Goal: Task Accomplishment & Management: Use online tool/utility

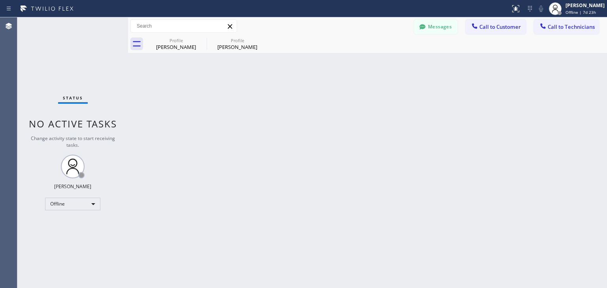
drag, startPoint x: 60, startPoint y: 250, endPoint x: 70, endPoint y: 231, distance: 21.2
click at [60, 250] on div "Status No active tasks Change activity state to start receiving tasks. [PERSON_…" at bounding box center [72, 152] width 111 height 271
click at [95, 204] on div "Offline" at bounding box center [72, 204] width 55 height 13
click at [85, 222] on li "Available" at bounding box center [72, 224] width 54 height 9
click at [149, 222] on div "Back to Dashboard Change Sender ID Customers Technicians WE [PERSON_NAME] [DATE…" at bounding box center [367, 152] width 479 height 271
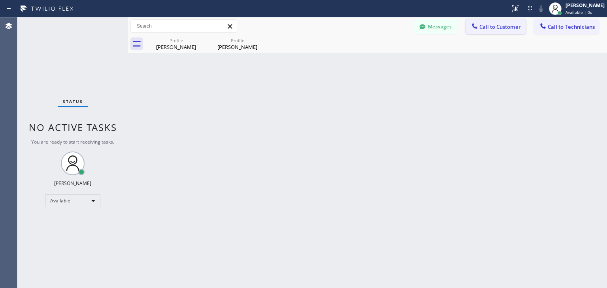
click at [499, 32] on button "Call to Customer" at bounding box center [495, 26] width 60 height 15
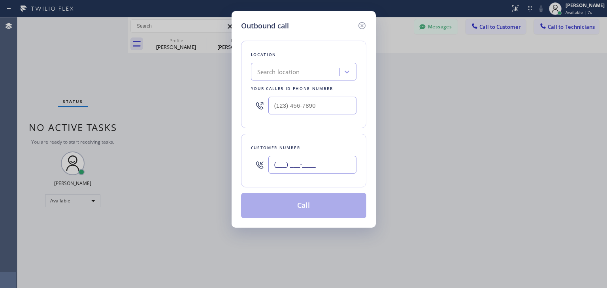
click at [274, 167] on input "(___) ___-____" at bounding box center [312, 165] width 88 height 18
paste input "760) 449-1097"
type input "[PHONE_NUMBER]"
click at [269, 73] on div "Search location" at bounding box center [278, 72] width 43 height 9
paste input "Home Alliance Membership"
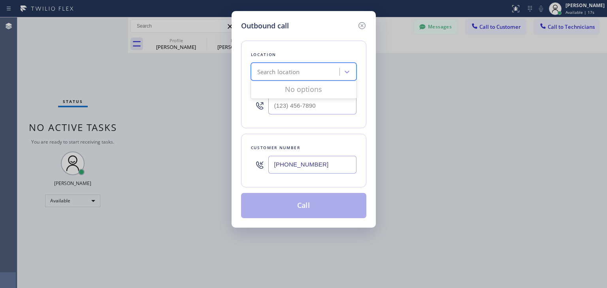
type input "Home Alliance Membership"
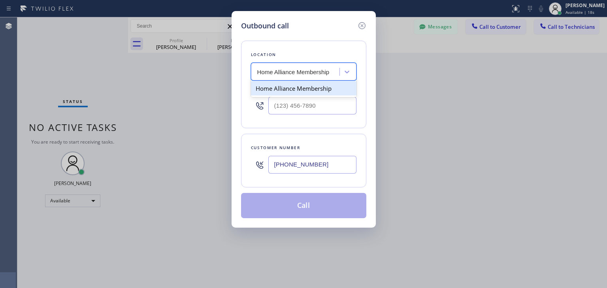
click at [287, 89] on div "Home Alliance Membership" at bounding box center [303, 88] width 105 height 14
type input "[PHONE_NUMBER]"
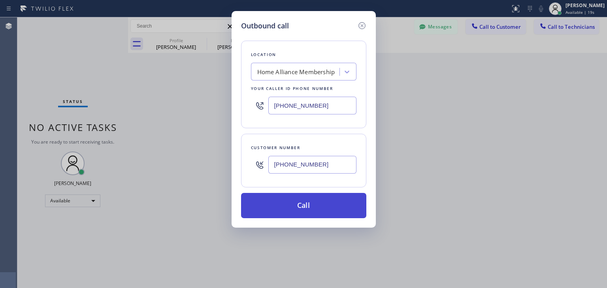
click at [292, 209] on button "Call" at bounding box center [303, 205] width 125 height 25
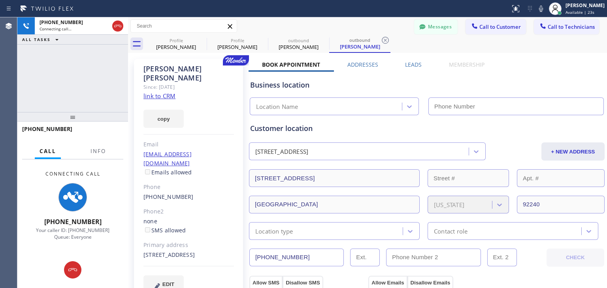
type input "[PHONE_NUMBER]"
click at [202, 40] on icon at bounding box center [201, 40] width 9 height 9
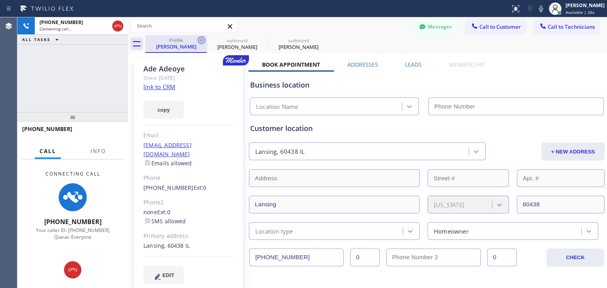
click at [201, 38] on icon at bounding box center [201, 40] width 9 height 9
type input "[PHONE_NUMBER]"
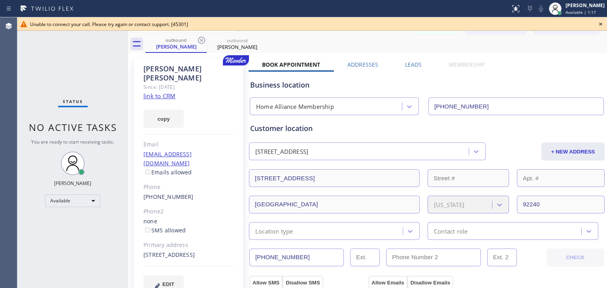
drag, startPoint x: 82, startPoint y: 249, endPoint x: 89, endPoint y: 244, distance: 8.1
click at [82, 249] on div "Status No active tasks You are ready to start receiving tasks. [PERSON_NAME] Av…" at bounding box center [72, 152] width 111 height 271
click at [601, 24] on icon at bounding box center [600, 24] width 3 height 3
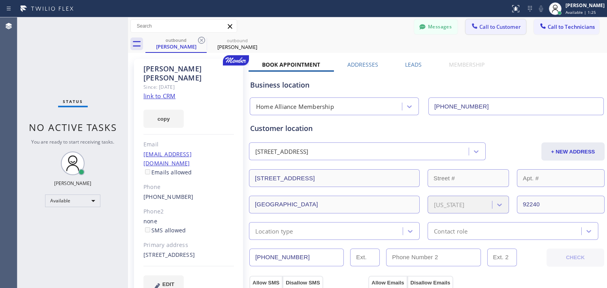
click at [492, 25] on span "Call to Customer" at bounding box center [499, 26] width 41 height 7
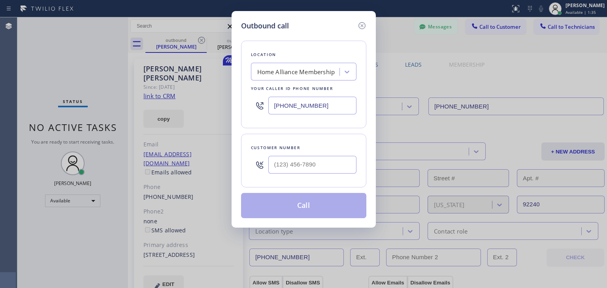
click at [257, 158] on div at bounding box center [259, 165] width 17 height 26
click at [289, 163] on input "(___) ___-____" at bounding box center [312, 165] width 88 height 18
paste input "760) 449-1097"
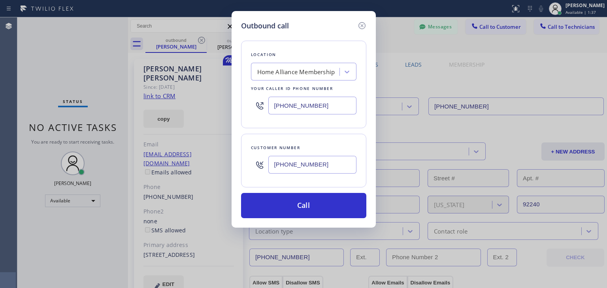
type input "[PHONE_NUMBER]"
click at [322, 70] on div "Home Alliance Membership" at bounding box center [296, 72] width 78 height 9
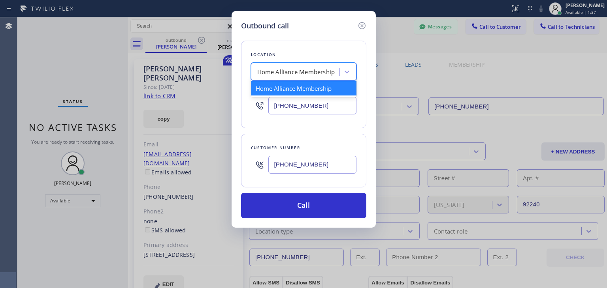
click at [322, 70] on div "Home Alliance Membership" at bounding box center [296, 72] width 78 height 9
click at [330, 104] on input "[PHONE_NUMBER]" at bounding box center [312, 106] width 88 height 18
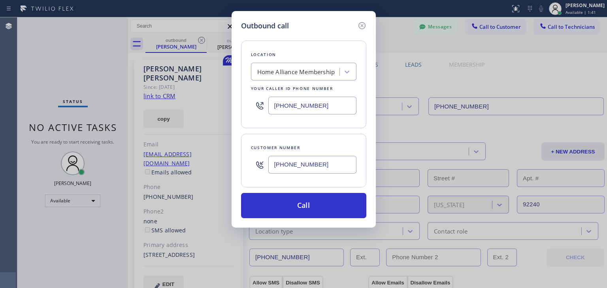
click at [330, 104] on input "[PHONE_NUMBER]" at bounding box center [312, 106] width 88 height 18
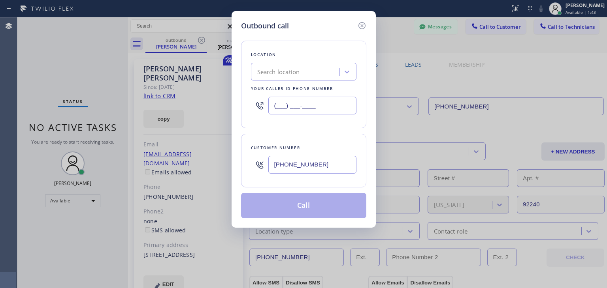
type input "(___) ___-____"
click at [277, 75] on div "Search location" at bounding box center [278, 72] width 43 height 9
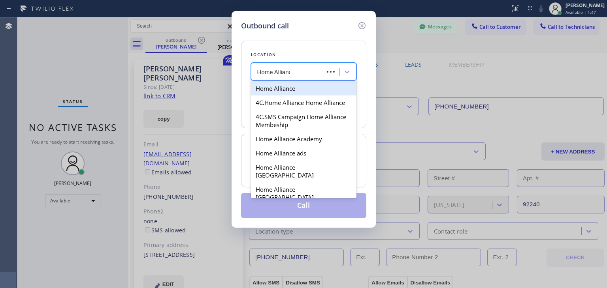
type input "Home Alliance"
click at [269, 87] on div "Home Alliance" at bounding box center [303, 88] width 105 height 14
type input "[PHONE_NUMBER]"
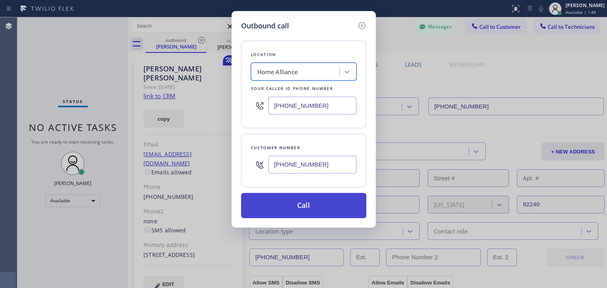
click at [300, 198] on button "Call" at bounding box center [303, 205] width 125 height 25
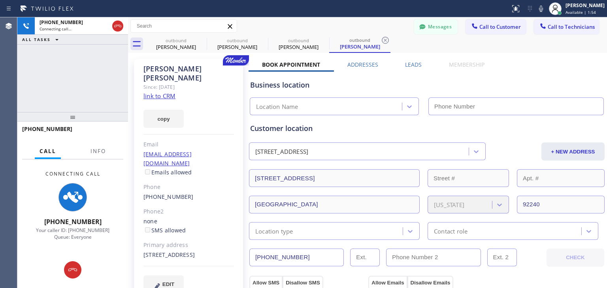
type input "[PHONE_NUMBER]"
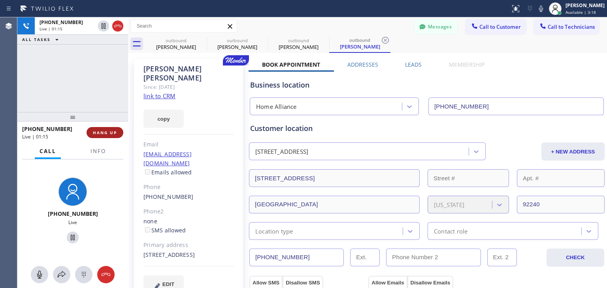
click at [95, 132] on span "HANG UP" at bounding box center [105, 133] width 24 height 6
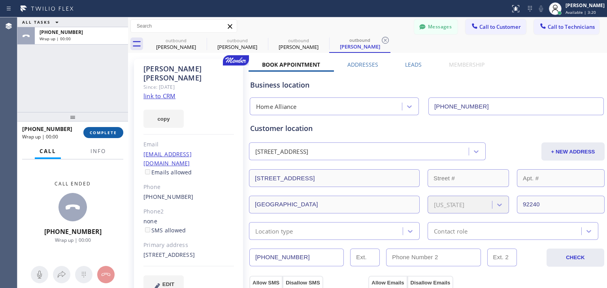
click at [108, 132] on span "COMPLETE" at bounding box center [103, 133] width 27 height 6
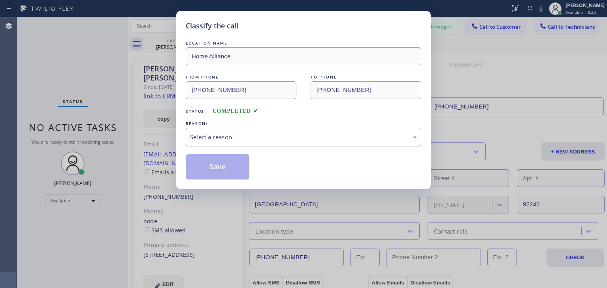
click at [291, 134] on div "Select a reason" at bounding box center [303, 137] width 227 height 9
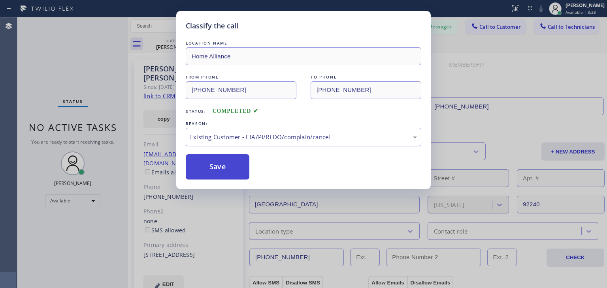
click at [221, 177] on button "Save" at bounding box center [218, 166] width 64 height 25
click at [224, 164] on div "Classify the call LOCATION NAME Home Alliance FROM PHONE [PHONE_NUMBER] TO PHON…" at bounding box center [312, 152] width 590 height 271
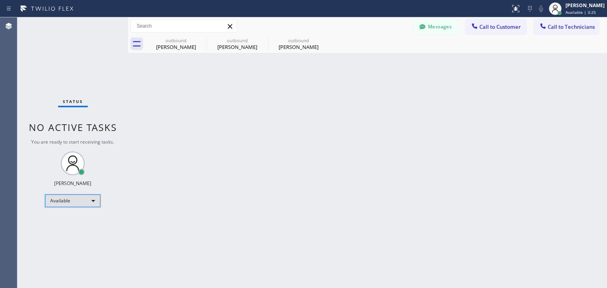
click at [88, 200] on div "Available" at bounding box center [72, 201] width 55 height 13
click at [84, 213] on li "Offline" at bounding box center [72, 211] width 54 height 9
click at [261, 209] on div "Back to Dashboard Change Sender ID Customers Technicians WE [PERSON_NAME] [DATE…" at bounding box center [367, 152] width 479 height 271
